Goal: Transaction & Acquisition: Subscribe to service/newsletter

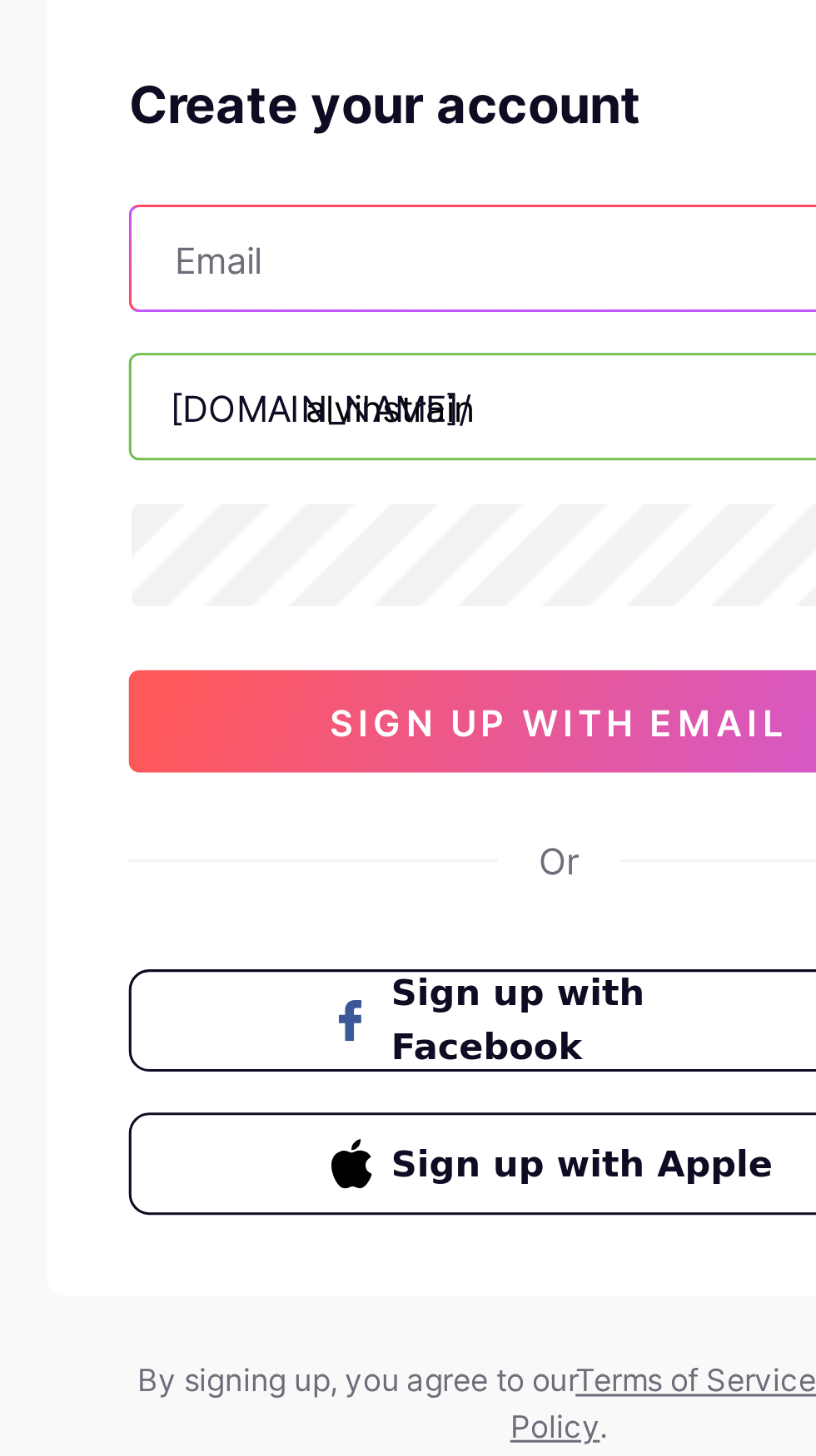
click at [406, 201] on input "text" at bounding box center [408, 195] width 278 height 34
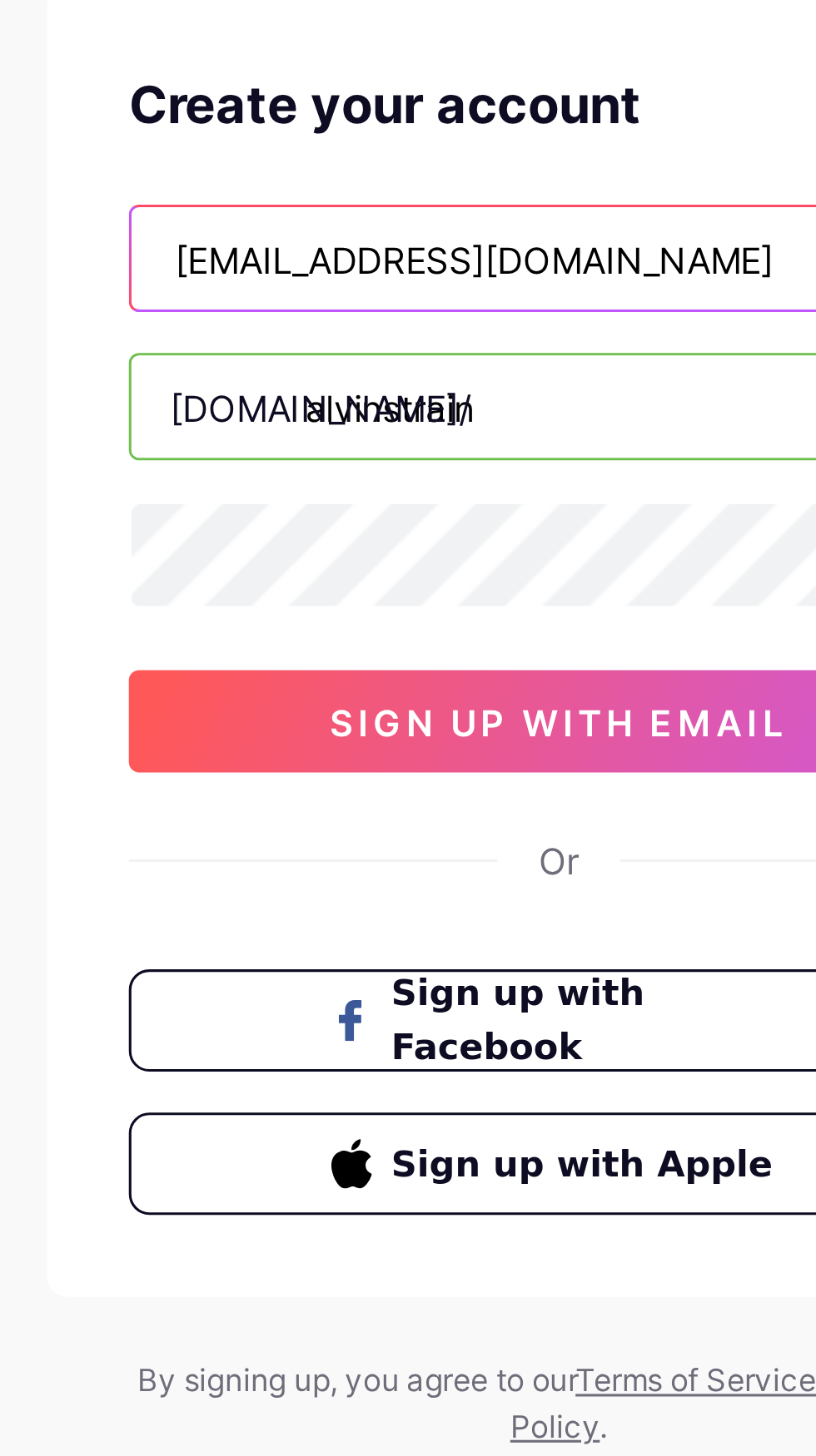
type input "[EMAIL_ADDRESS][DOMAIN_NAME]"
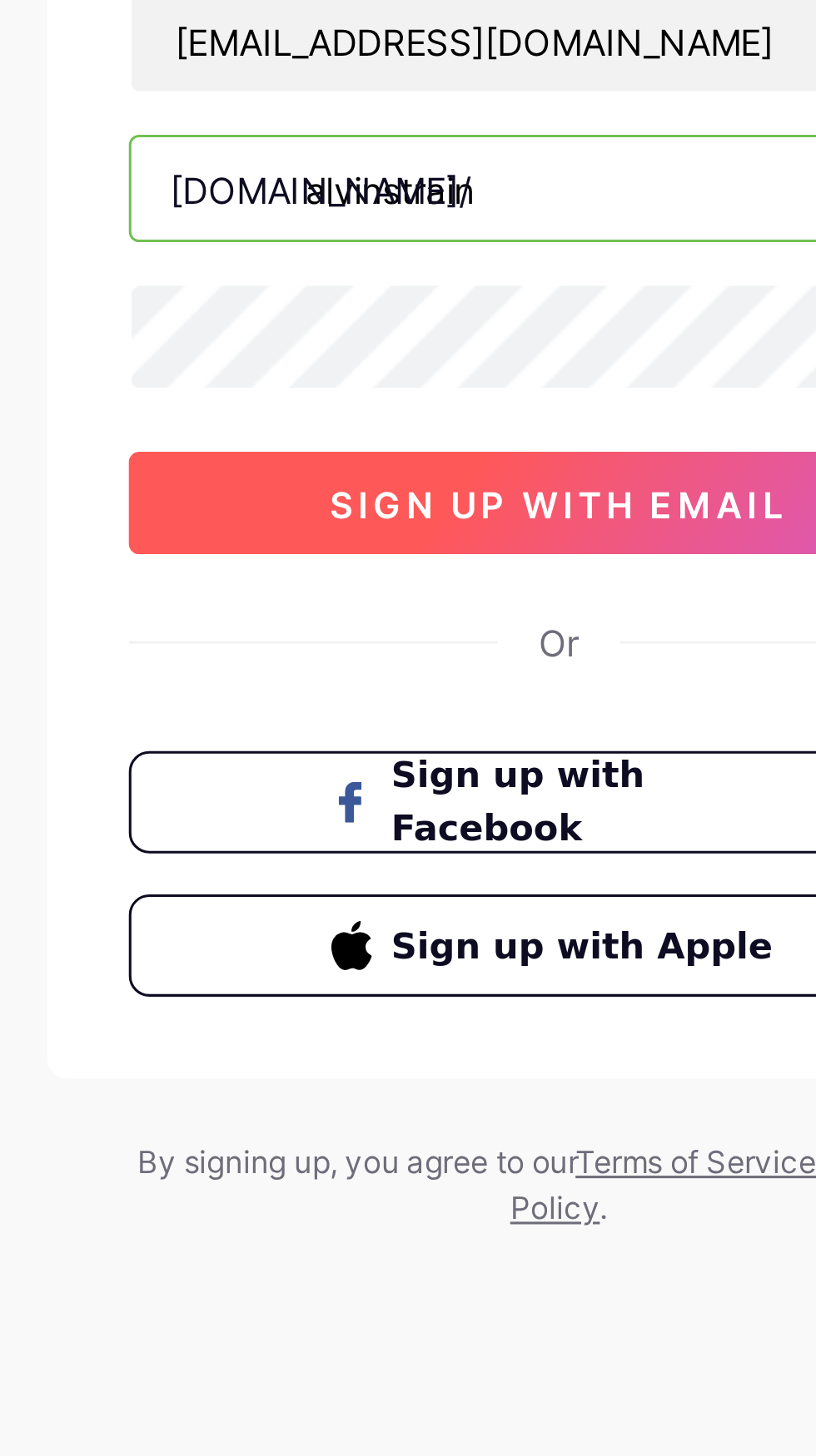
click at [442, 345] on span "sign up with email" at bounding box center [408, 346] width 149 height 14
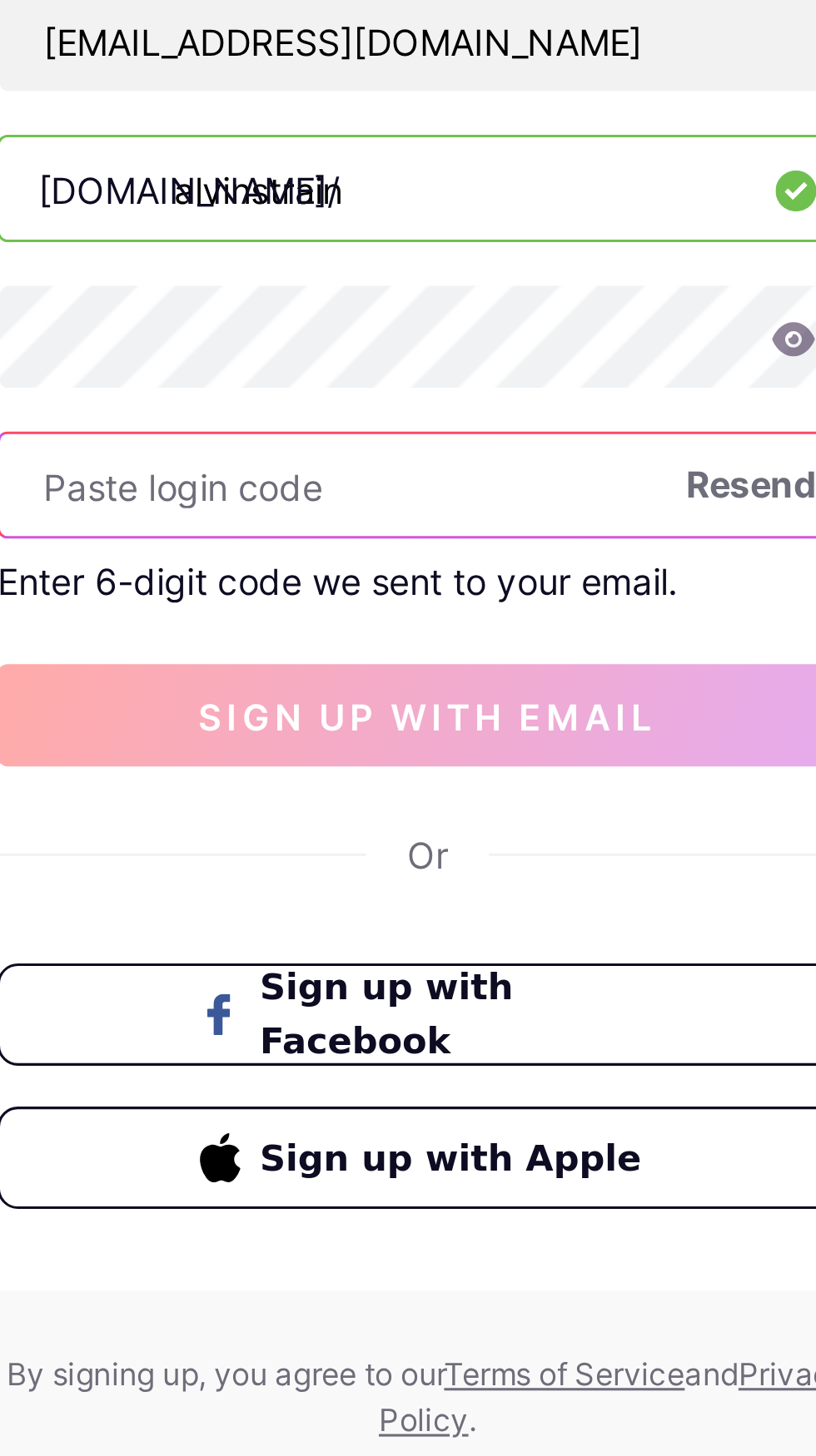
click at [434, 335] on input "text" at bounding box center [408, 340] width 278 height 34
paste input "Verify your account 346460"
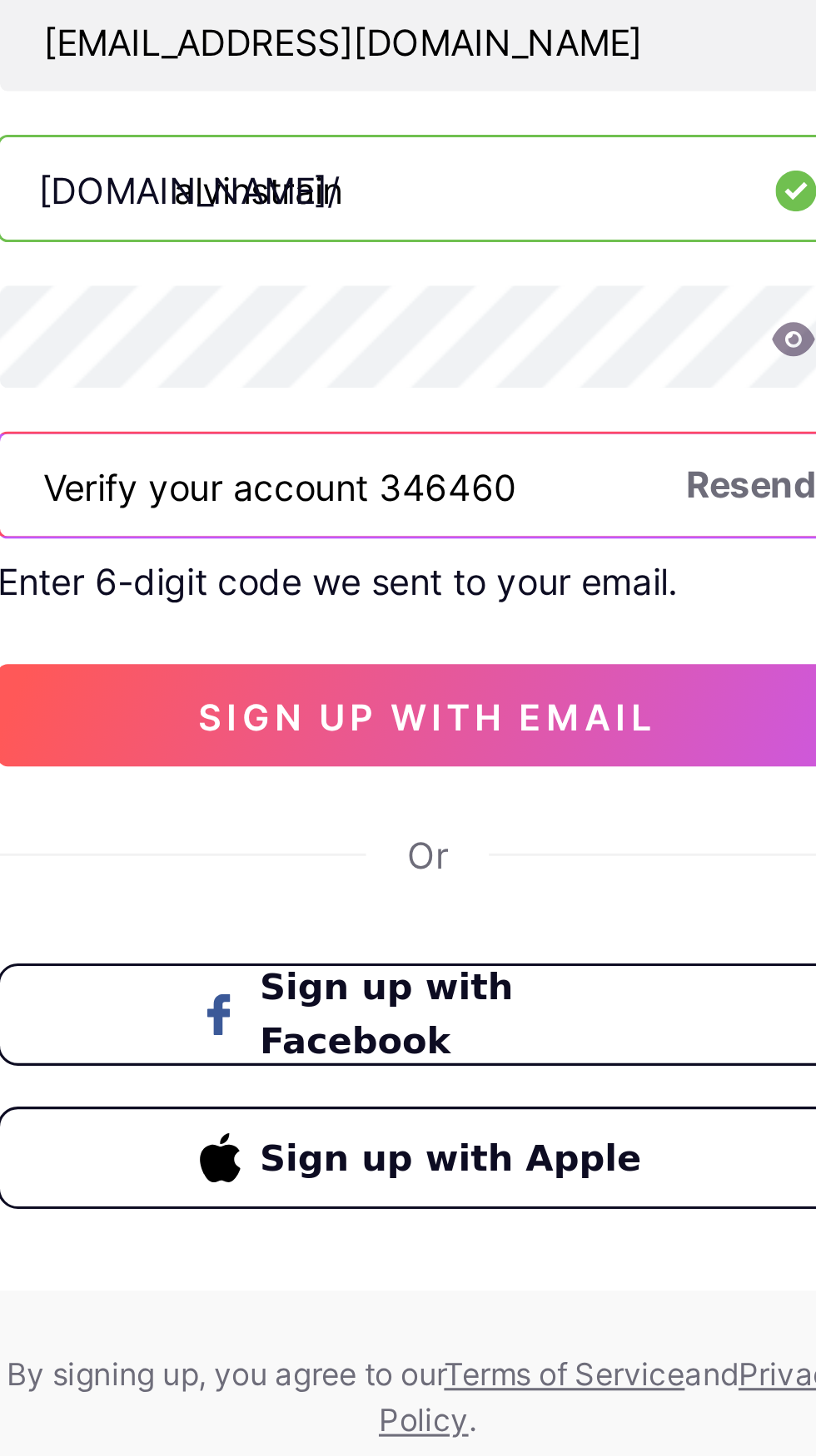
click at [391, 338] on input "Verify your account 346460" at bounding box center [408, 340] width 278 height 34
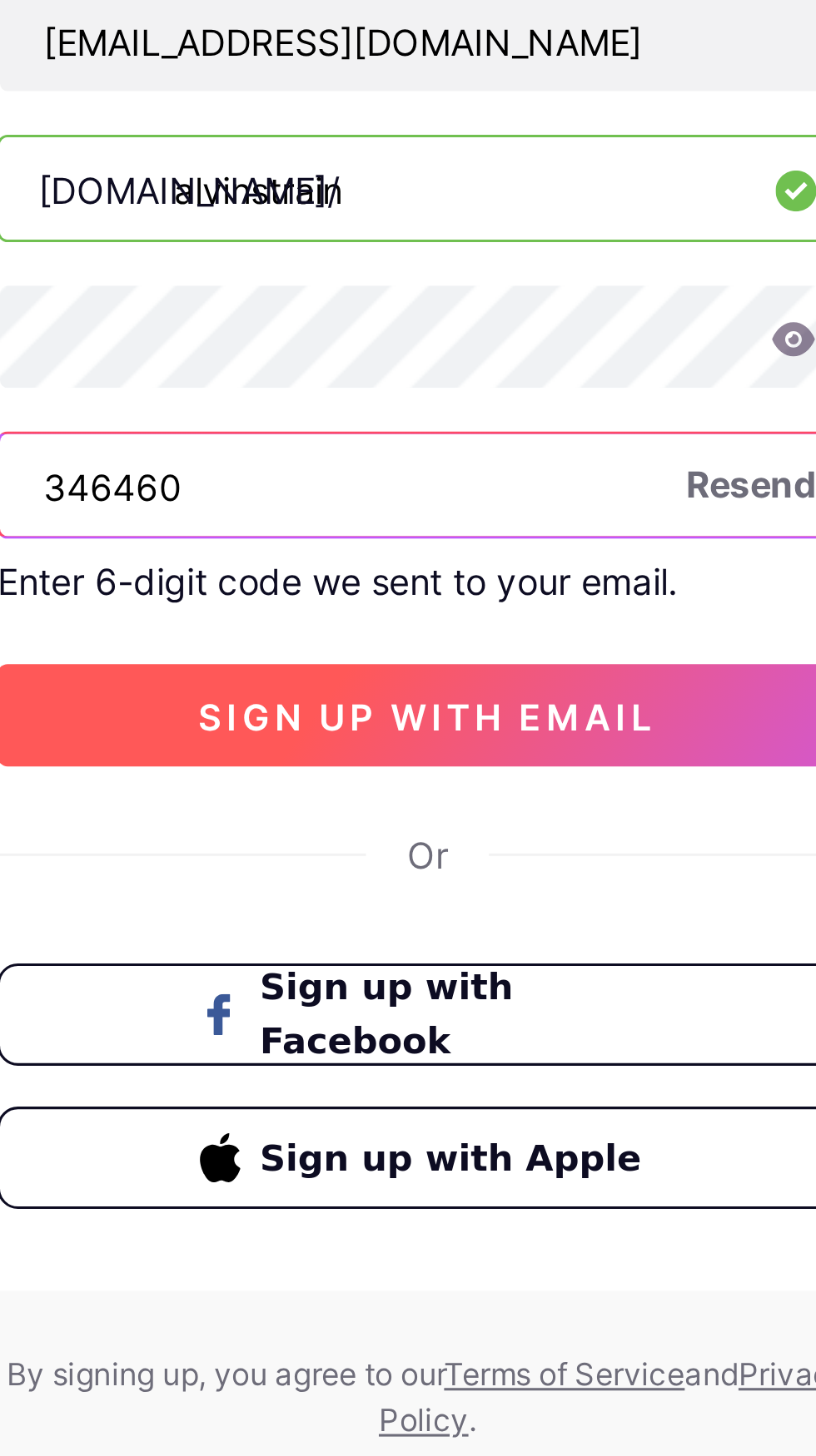
type input "346460"
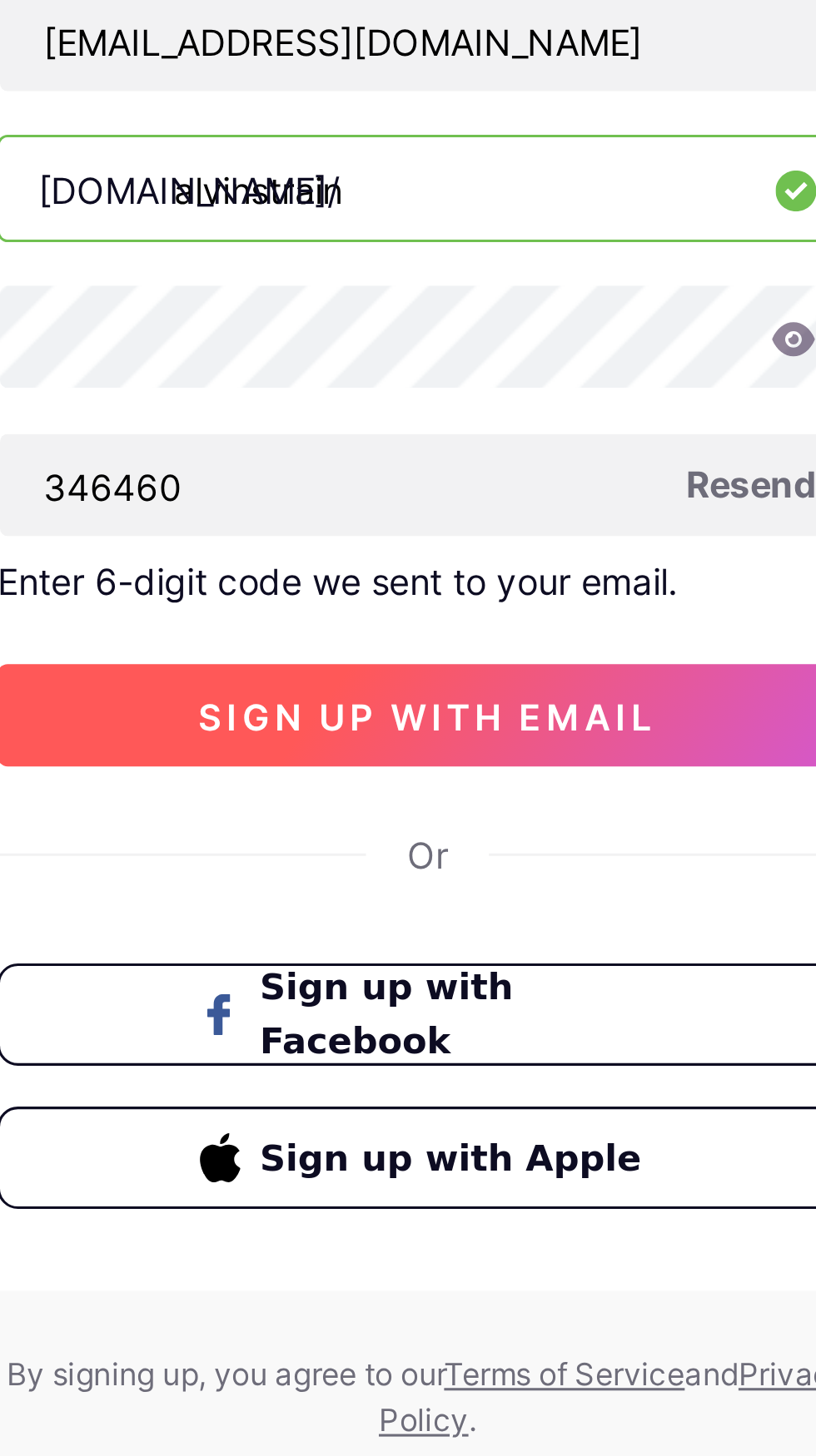
click at [465, 416] on span "sign up with email" at bounding box center [408, 415] width 149 height 14
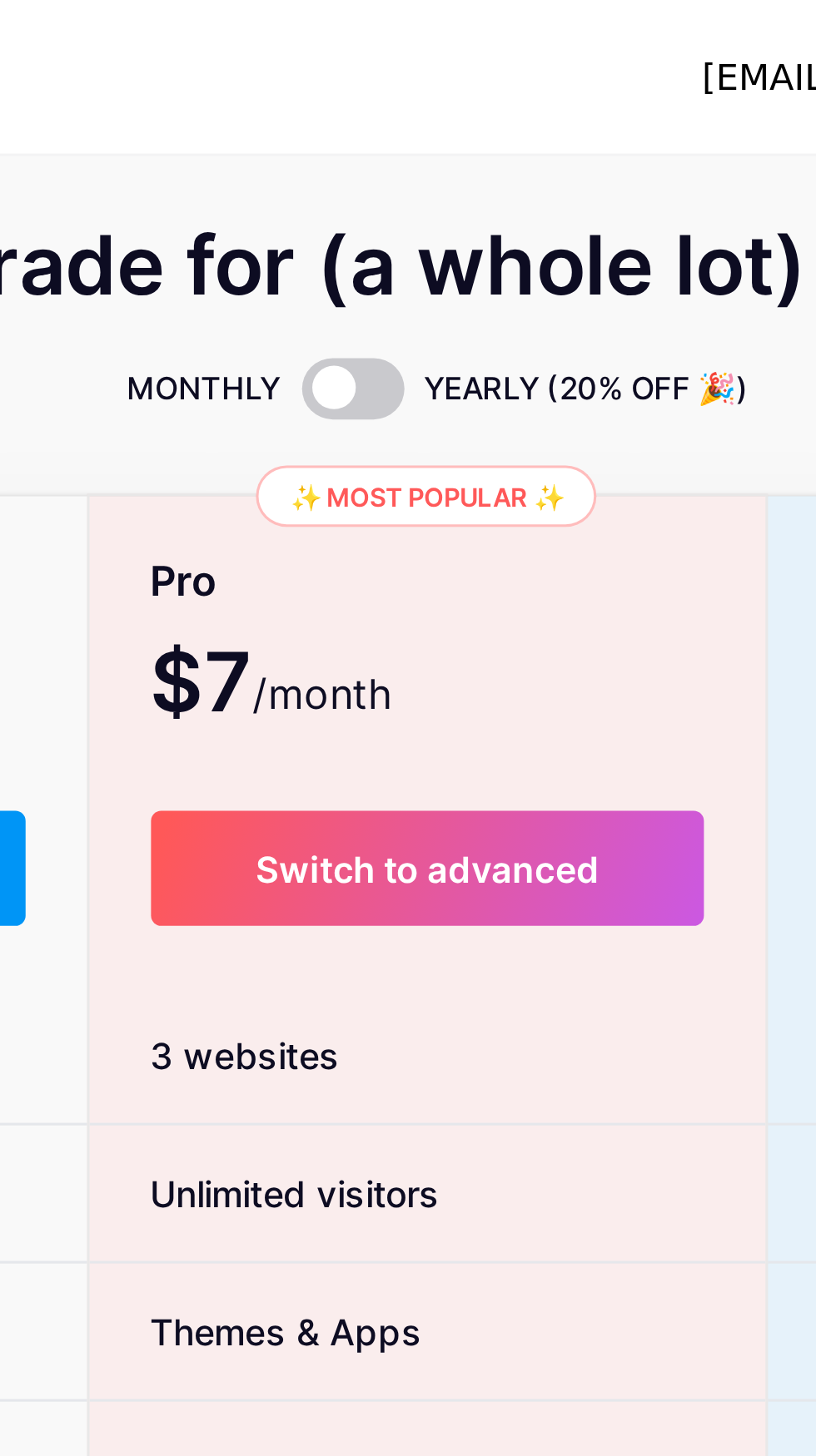
click at [504, 194] on div "Pro $7 /month" at bounding box center [408, 206] width 221 height 63
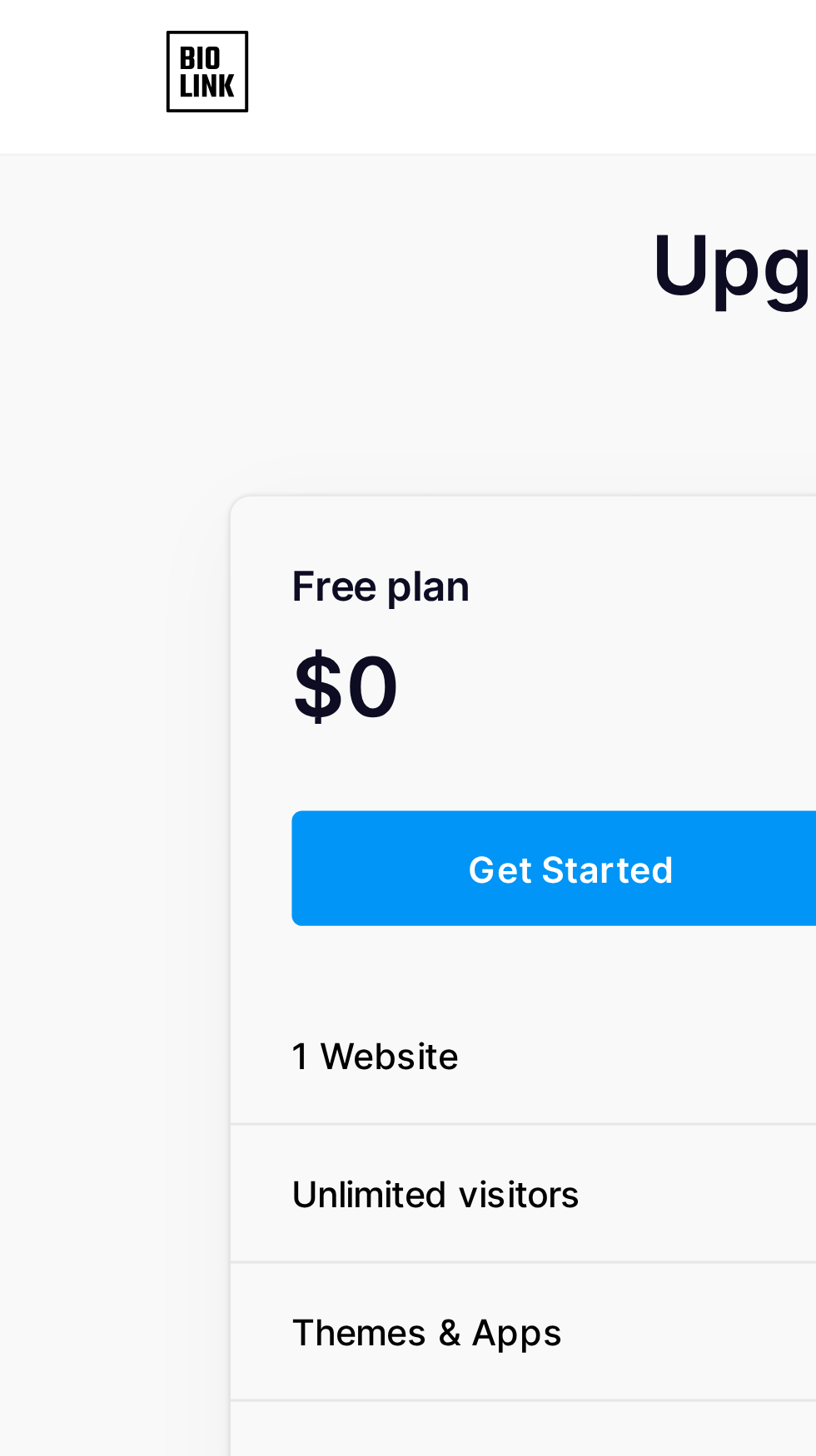
click at [142, 339] on span "1 Website" at bounding box center [122, 343] width 94 height 18
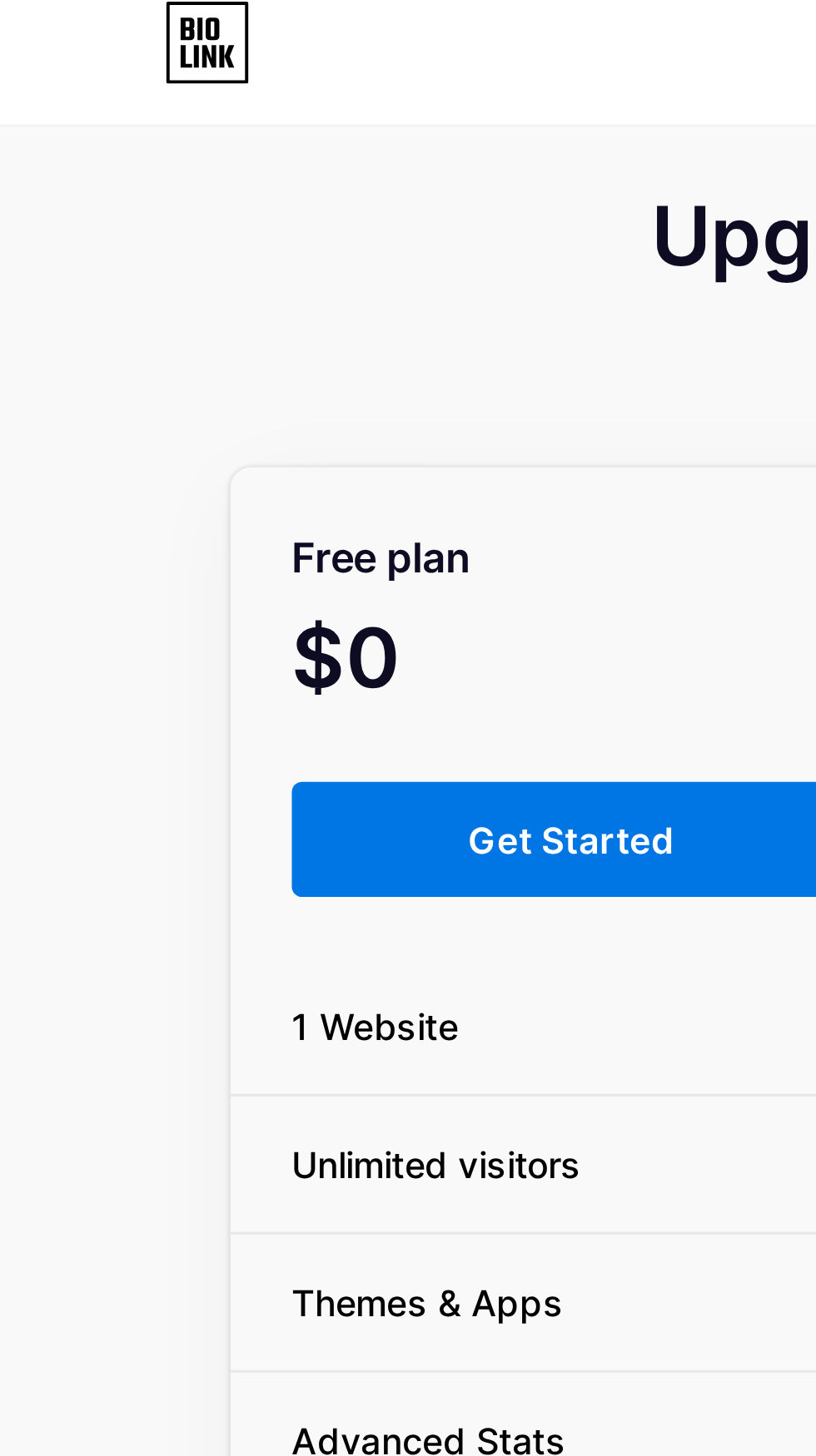
click at [198, 283] on span "Get Started" at bounding box center [186, 282] width 67 height 14
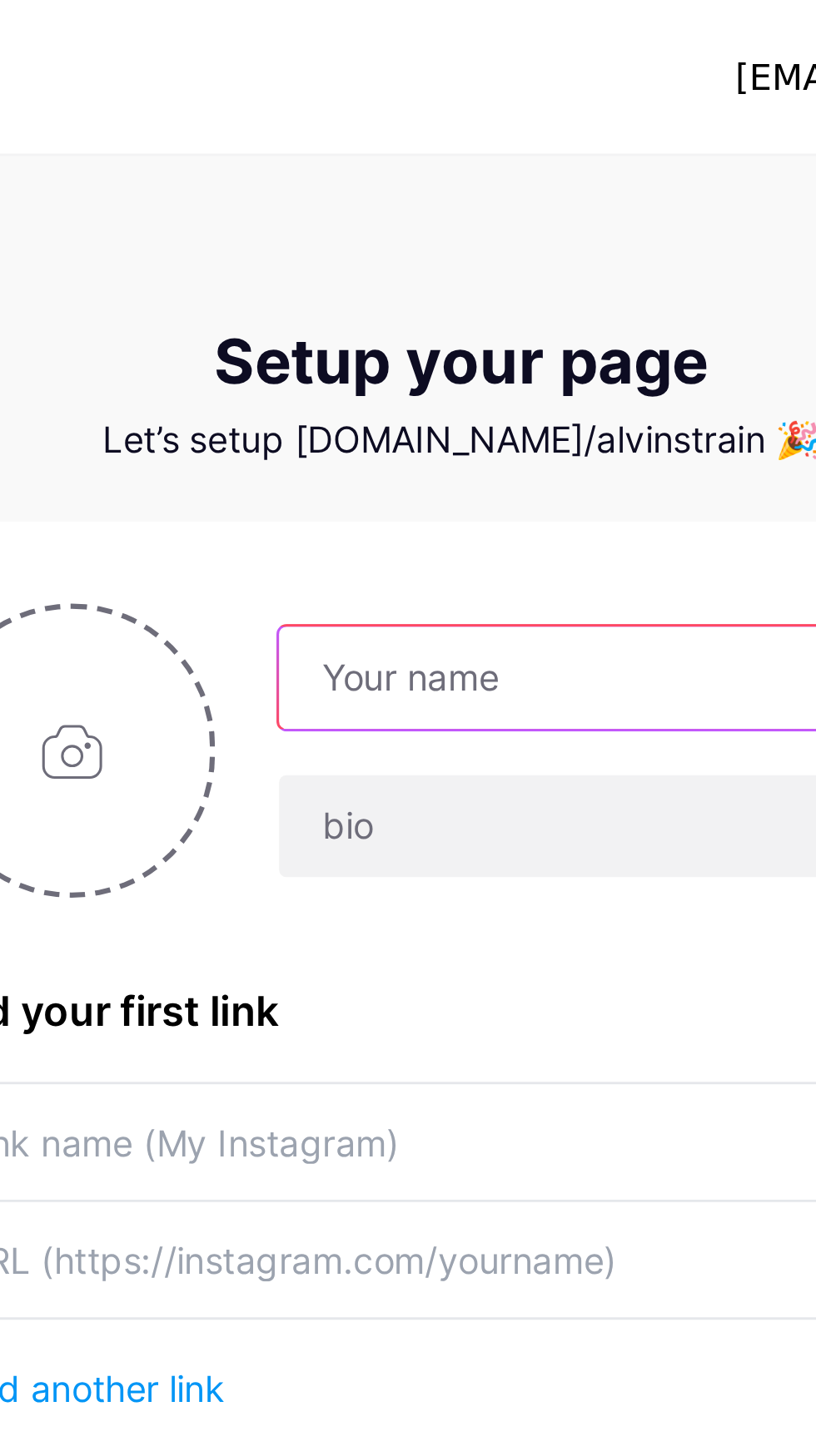
click at [457, 215] on input "text" at bounding box center [465, 221] width 232 height 34
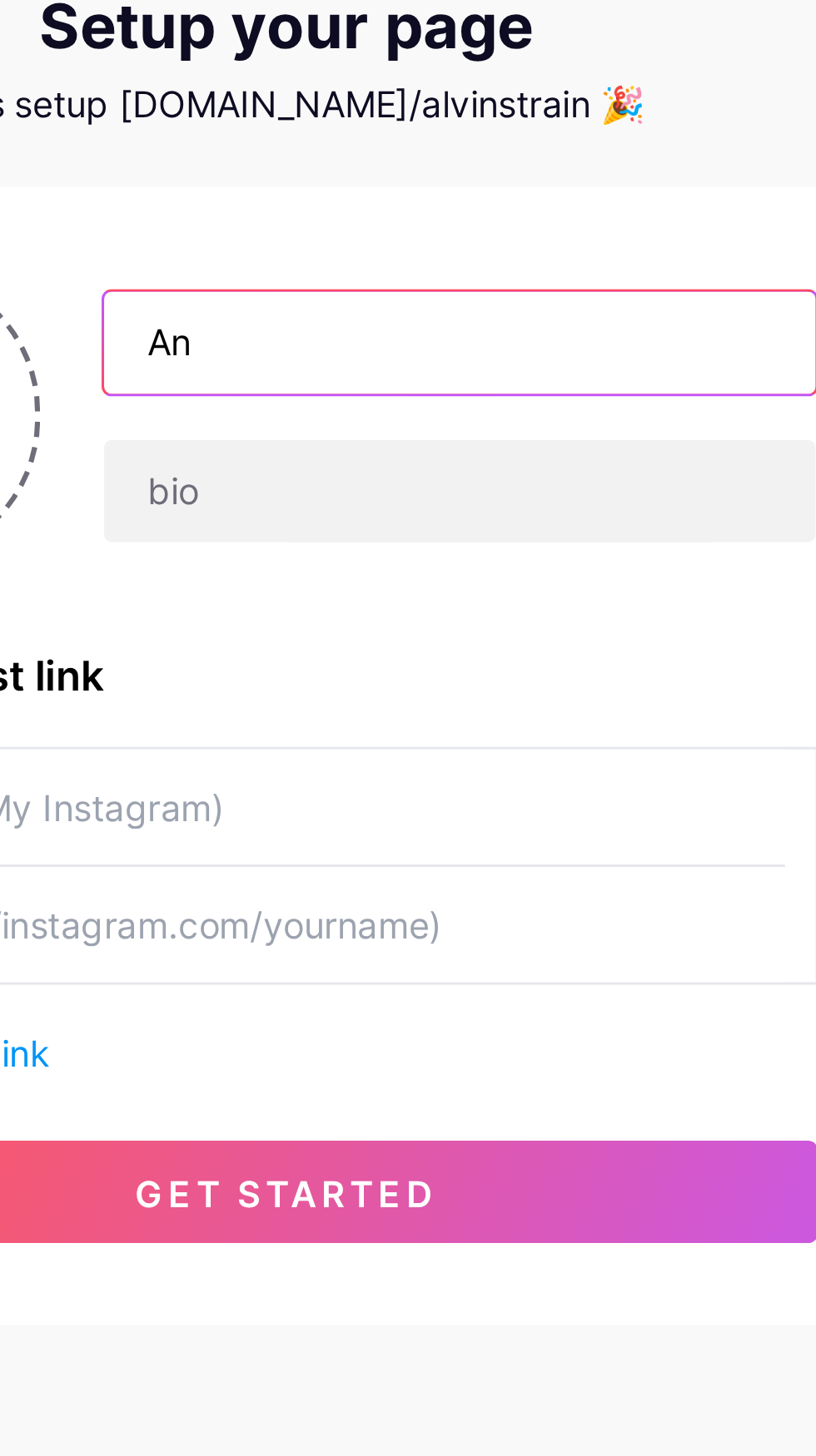
type input "[EMAIL_ADDRESS][DOMAIN_NAME]"
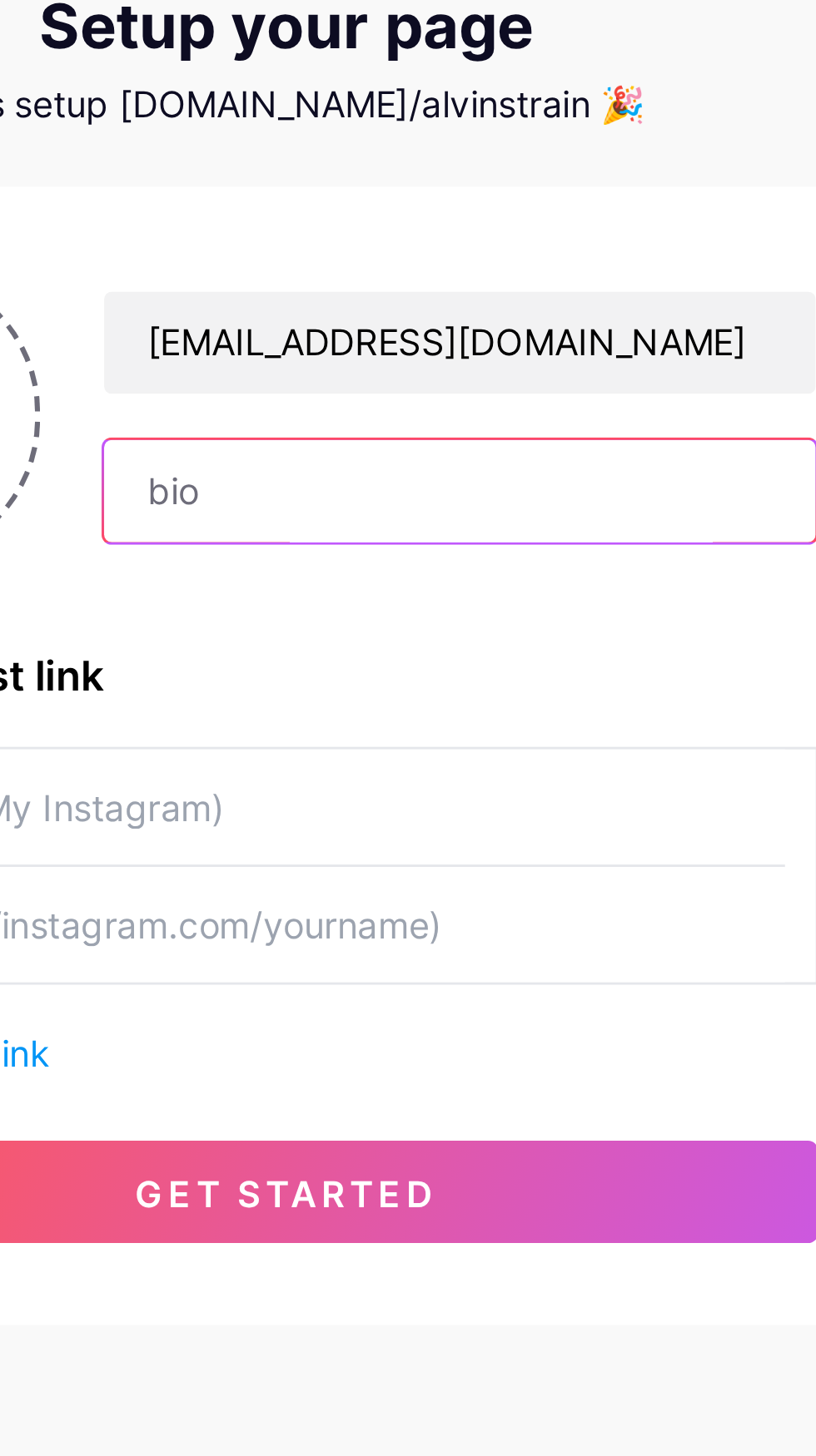
click at [503, 264] on input "text" at bounding box center [465, 269] width 232 height 34
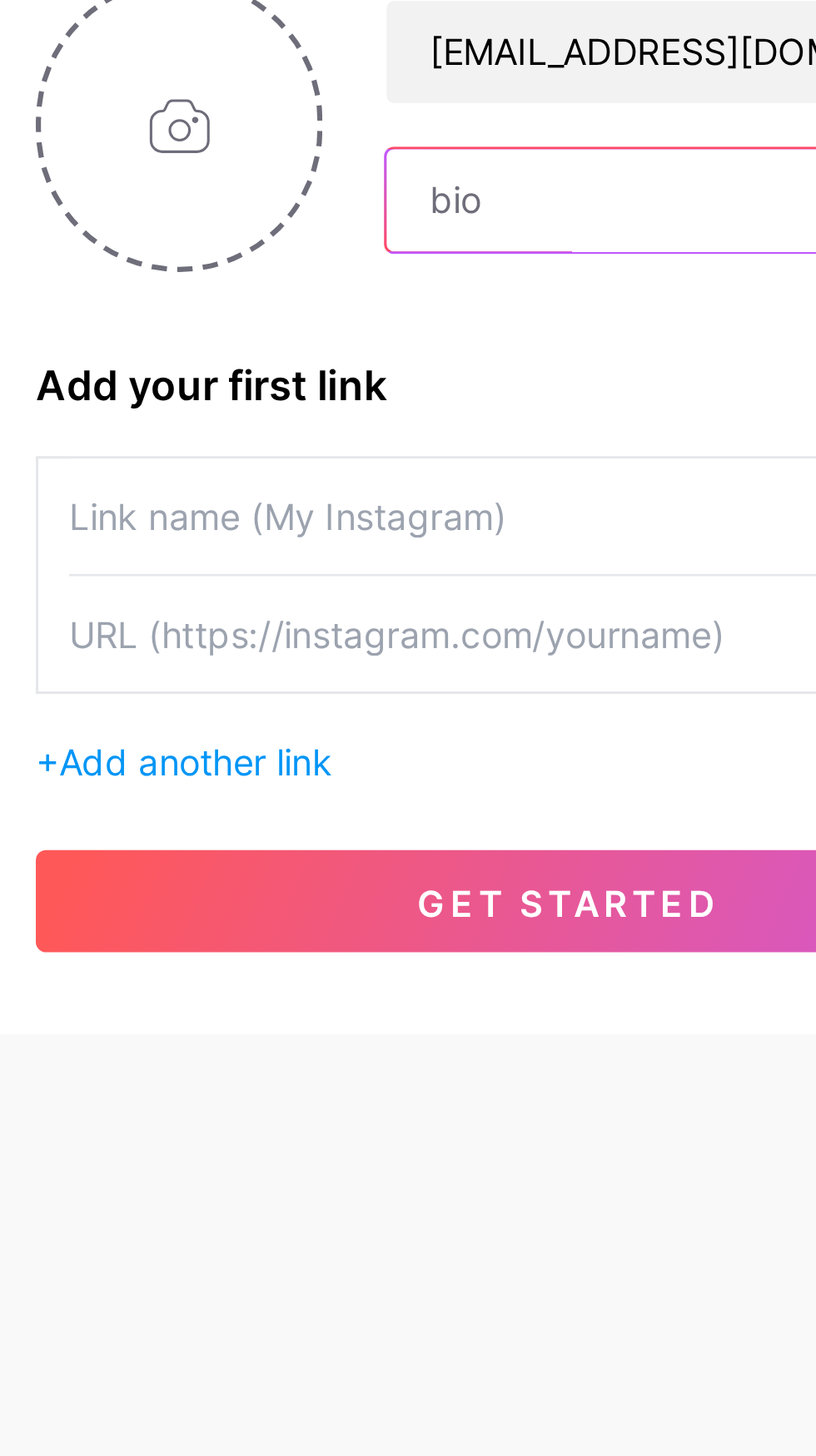
click at [422, 264] on input "text" at bounding box center [465, 269] width 232 height 34
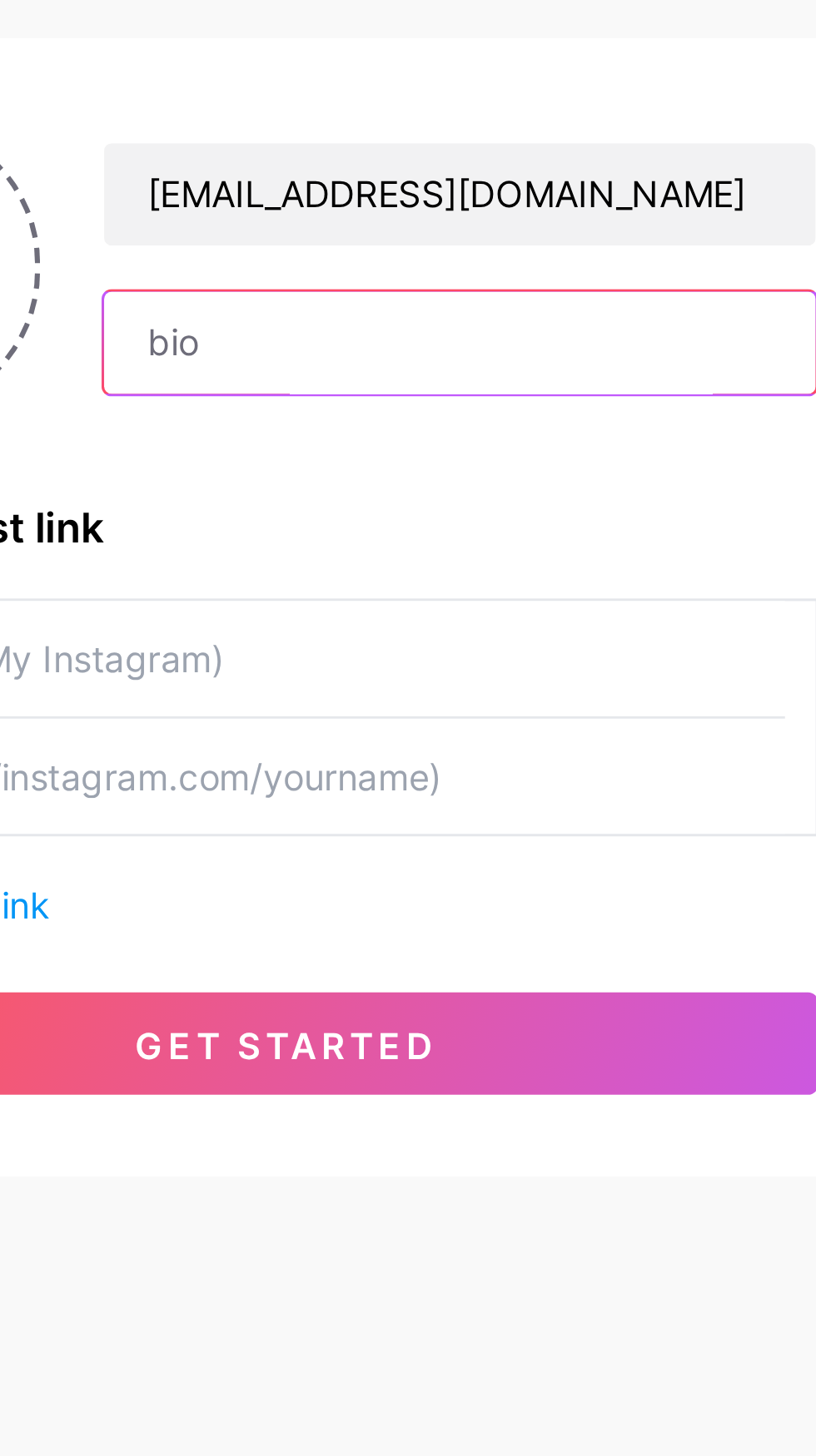
click at [488, 264] on input "text" at bounding box center [465, 269] width 232 height 34
click at [473, 272] on input "text" at bounding box center [465, 269] width 232 height 34
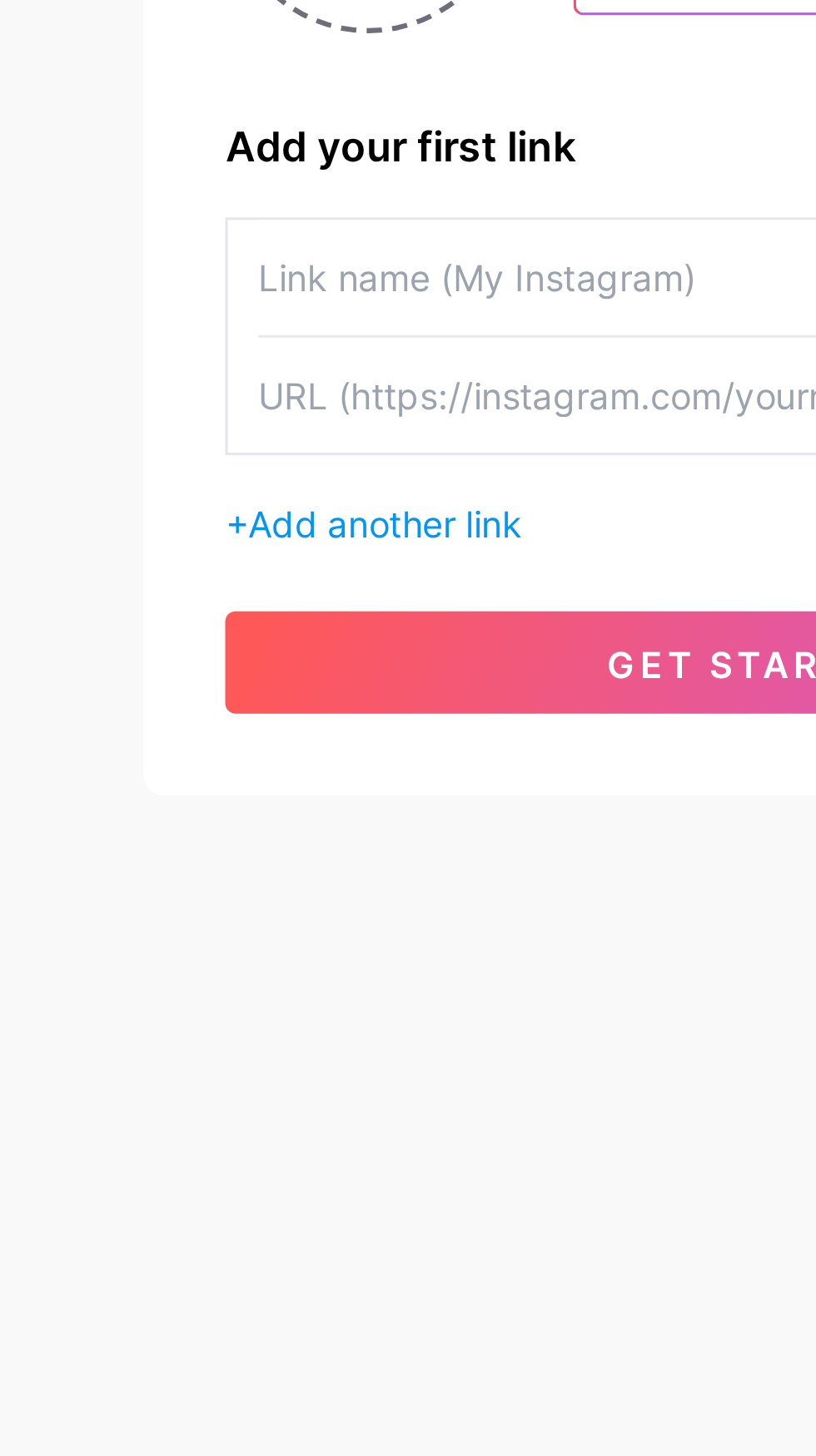
type input "EDW$ARDS$$11"
click at [370, 378] on input "text" at bounding box center [408, 372] width 324 height 37
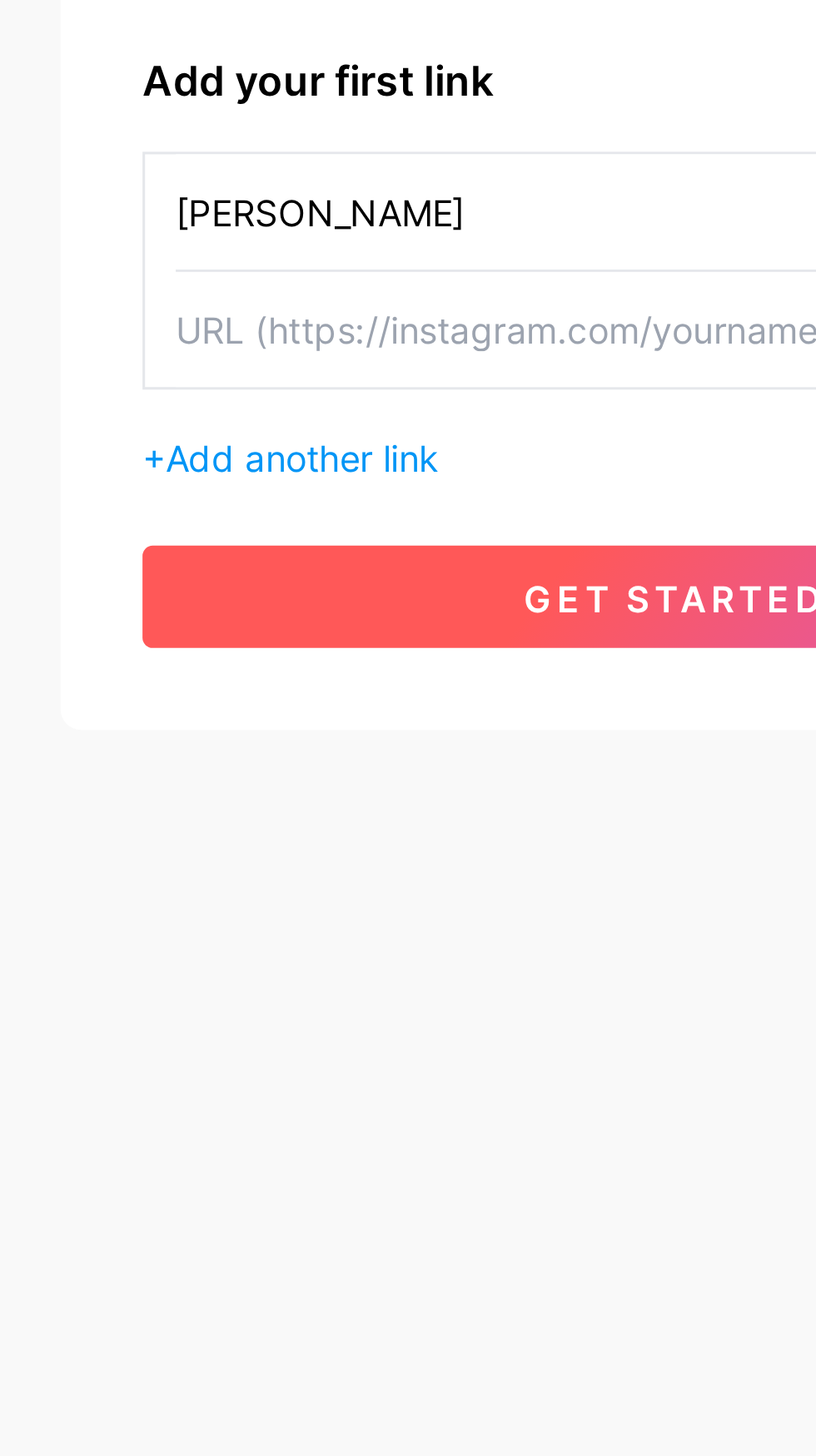
type input "Angelo"
click at [413, 502] on span "get started" at bounding box center [408, 496] width 98 height 14
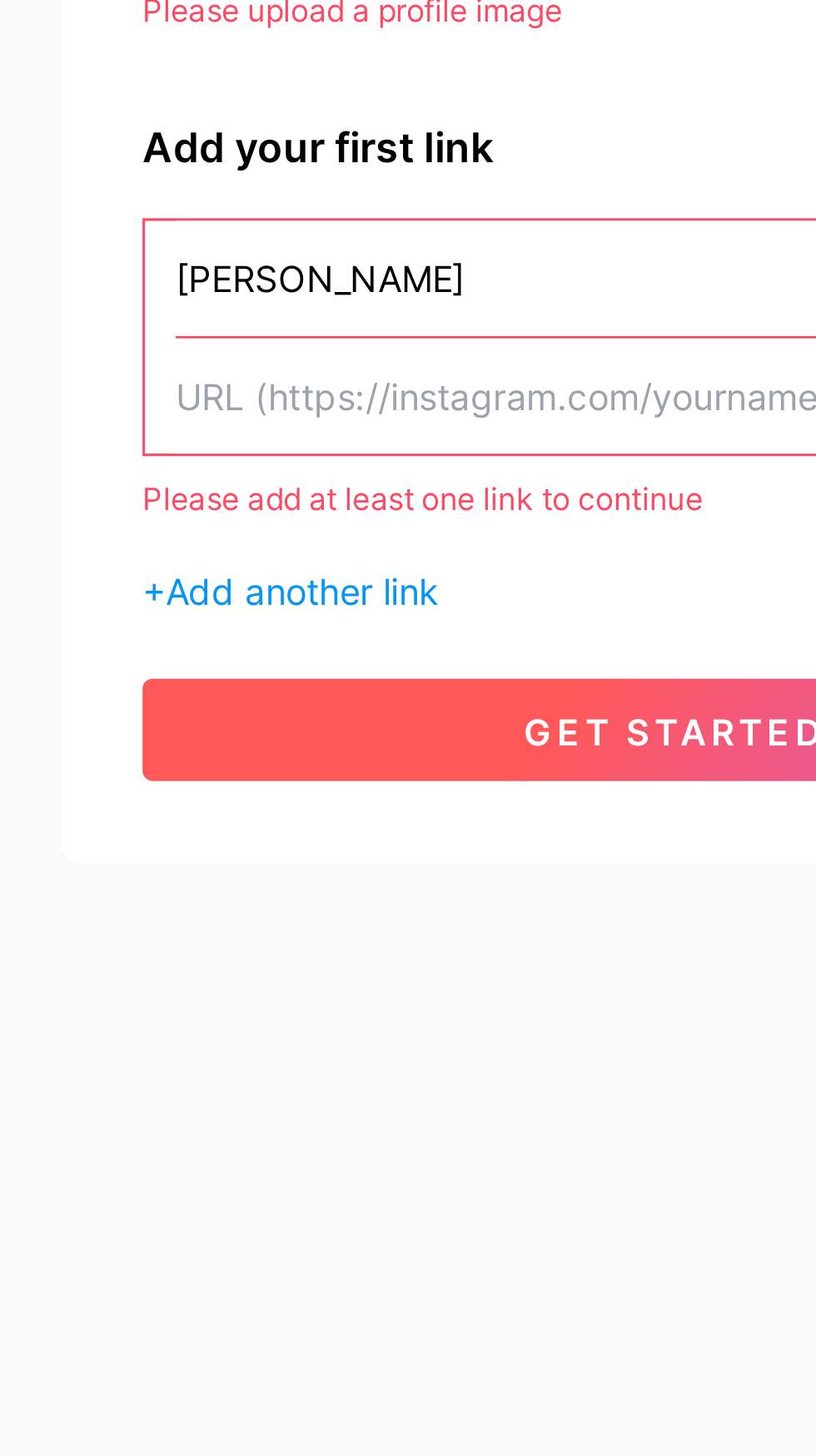
scroll to position [21, 0]
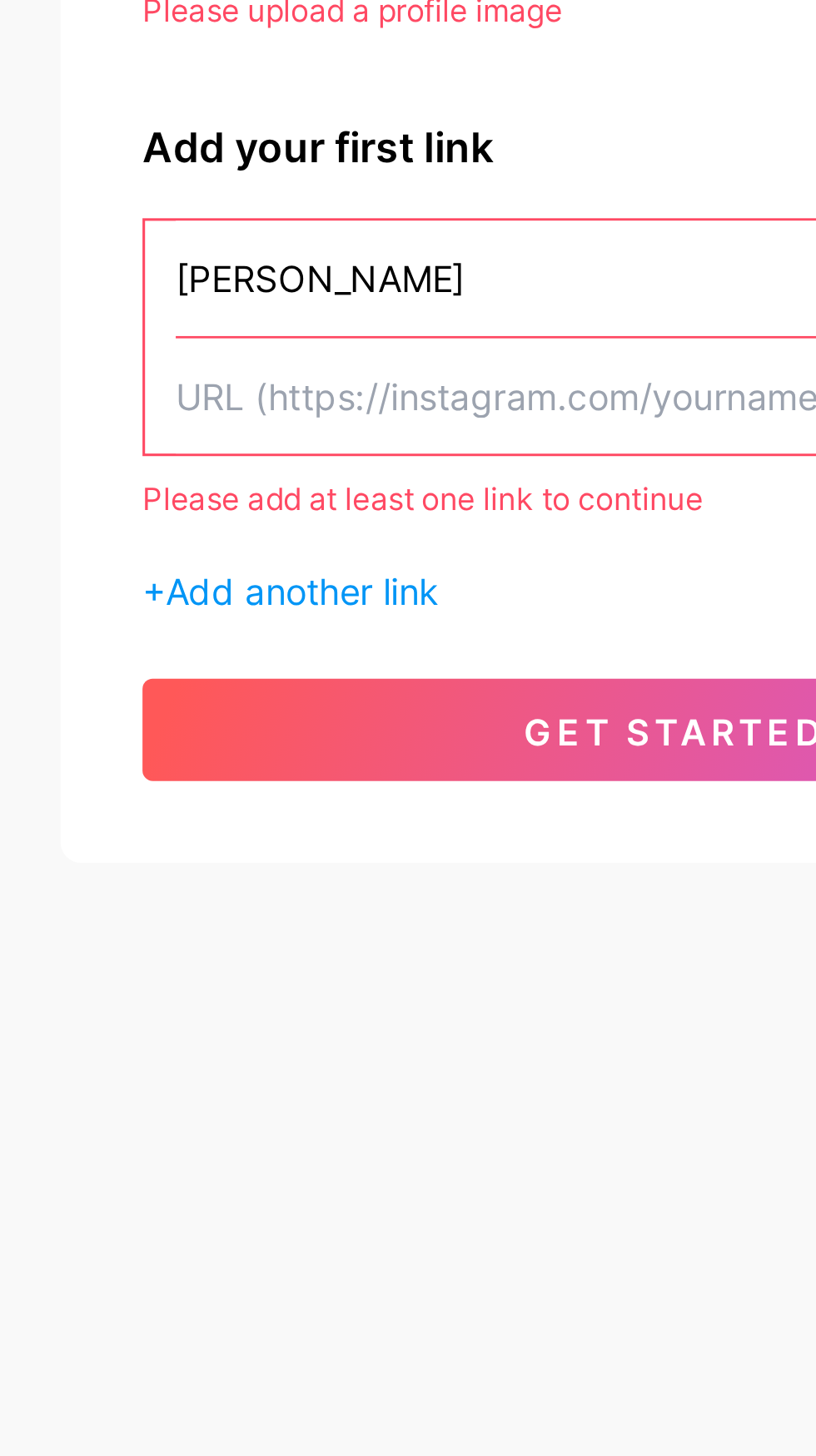
click at [419, 416] on input "text" at bounding box center [408, 432] width 324 height 37
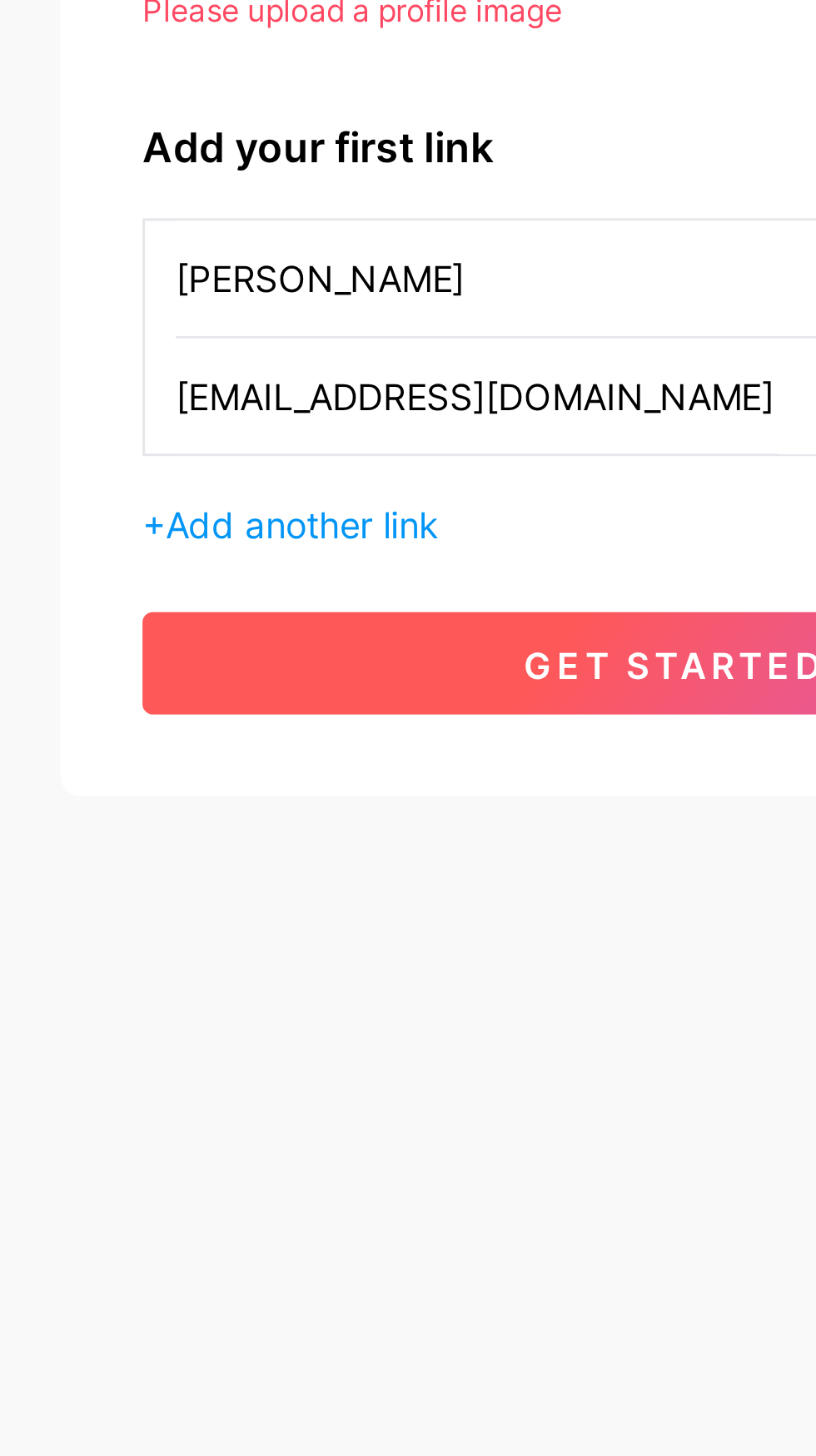
type input "[EMAIL_ADDRESS][DOMAIN_NAME]"
click at [408, 512] on span "get started" at bounding box center [408, 519] width 98 height 14
click at [359, 512] on span "get started" at bounding box center [408, 519] width 98 height 14
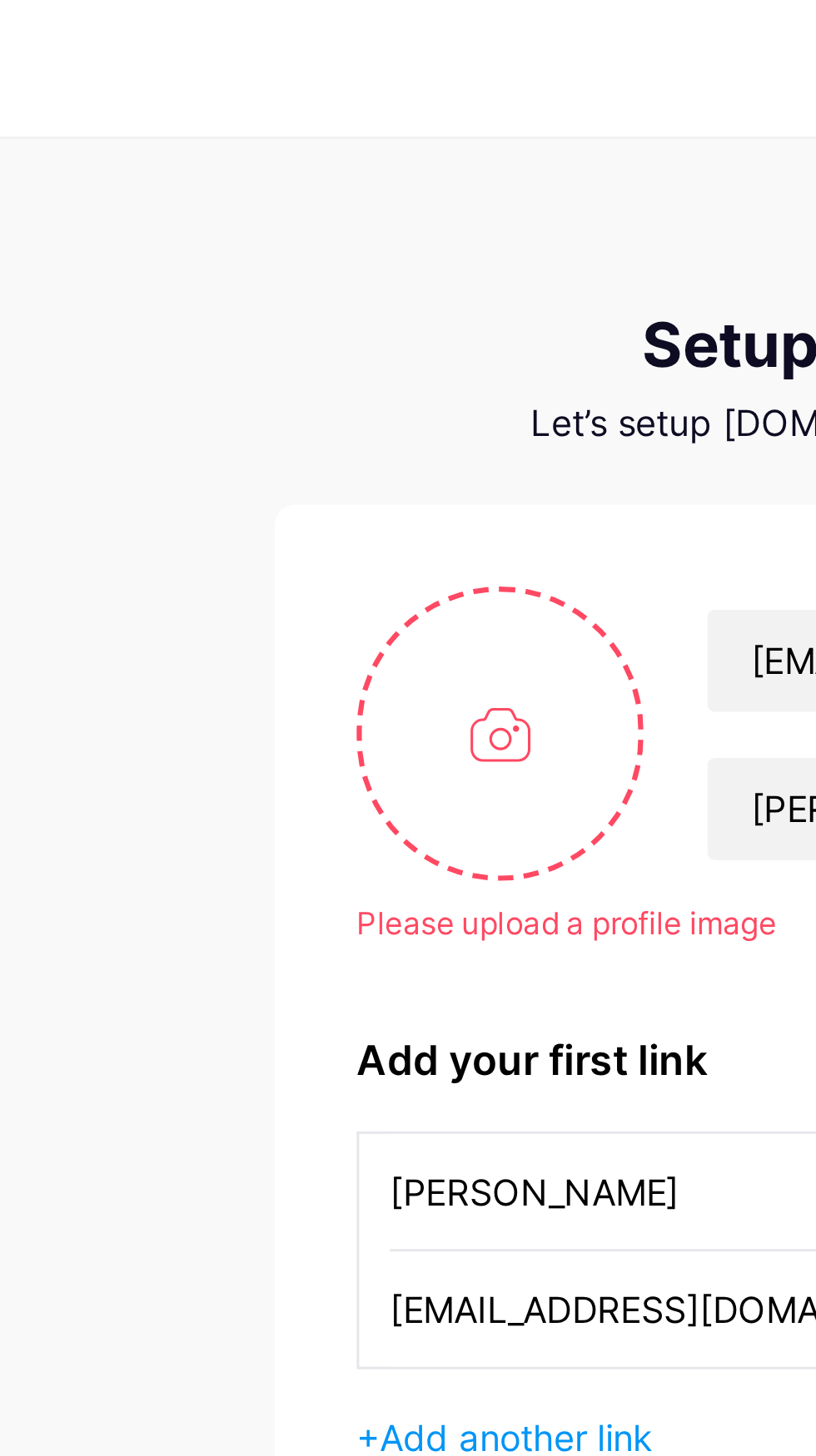
scroll to position [0, 0]
